Goal: Navigation & Orientation: Find specific page/section

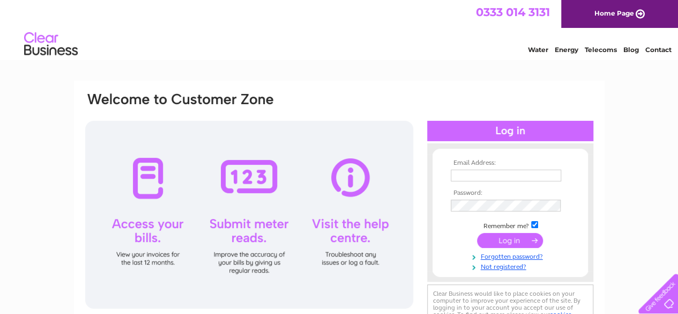
click at [652, 52] on link "Contact" at bounding box center [659, 50] width 26 height 8
